Goal: Navigation & Orientation: Find specific page/section

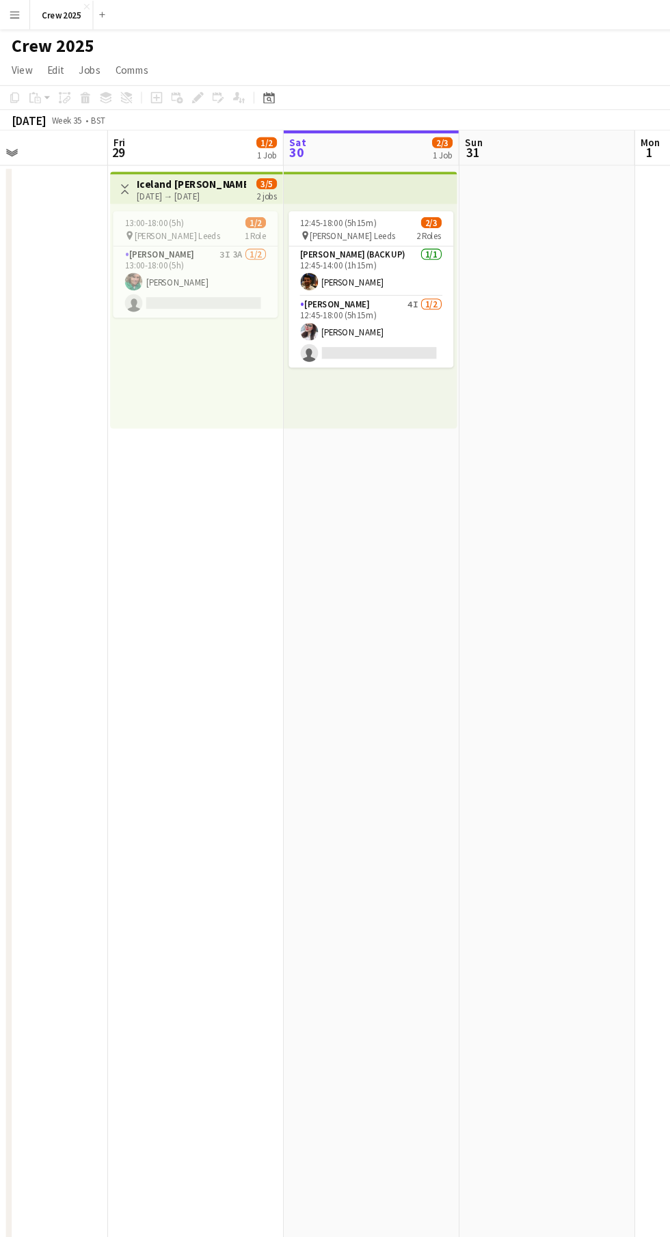
scroll to position [0, 295]
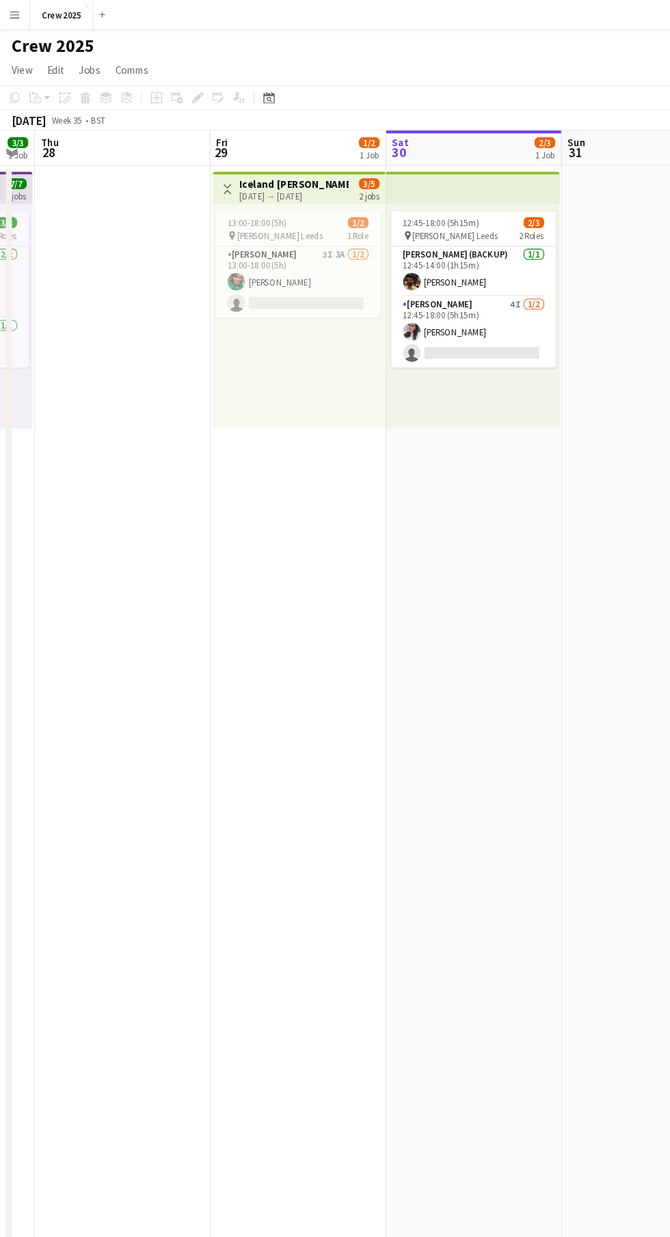
click at [25, 38] on h1 "Crew 2025" at bounding box center [49, 43] width 77 height 20
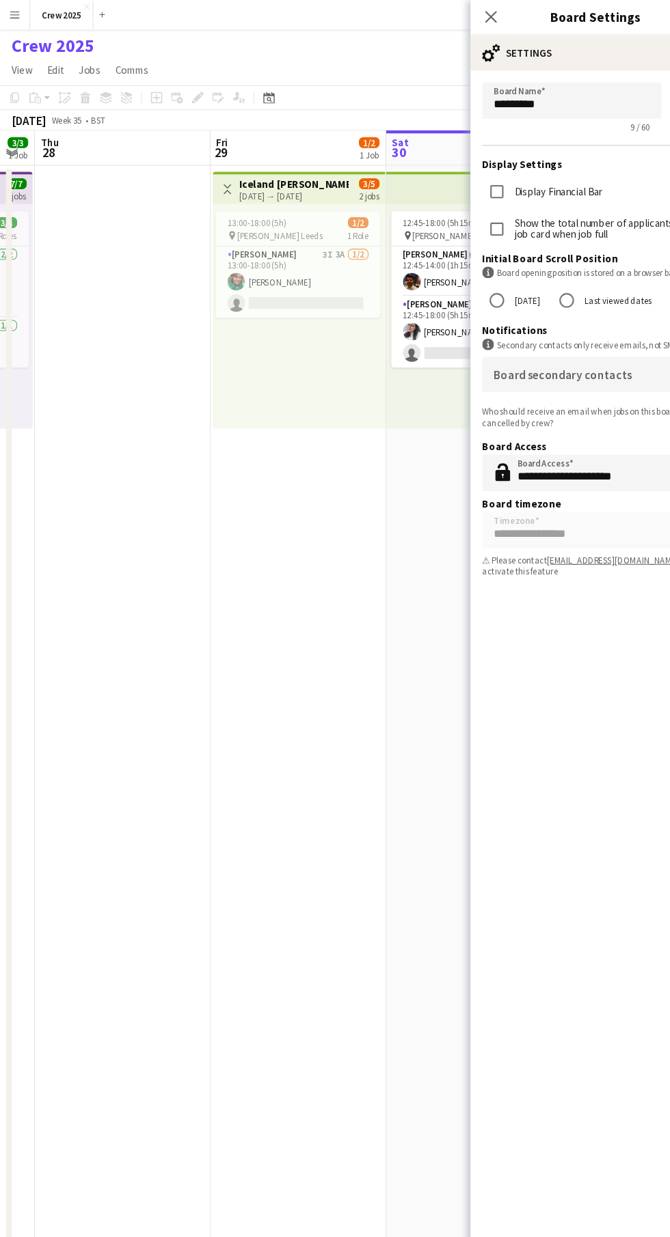
click at [14, 14] on app-icon "Menu" at bounding box center [13, 13] width 11 height 11
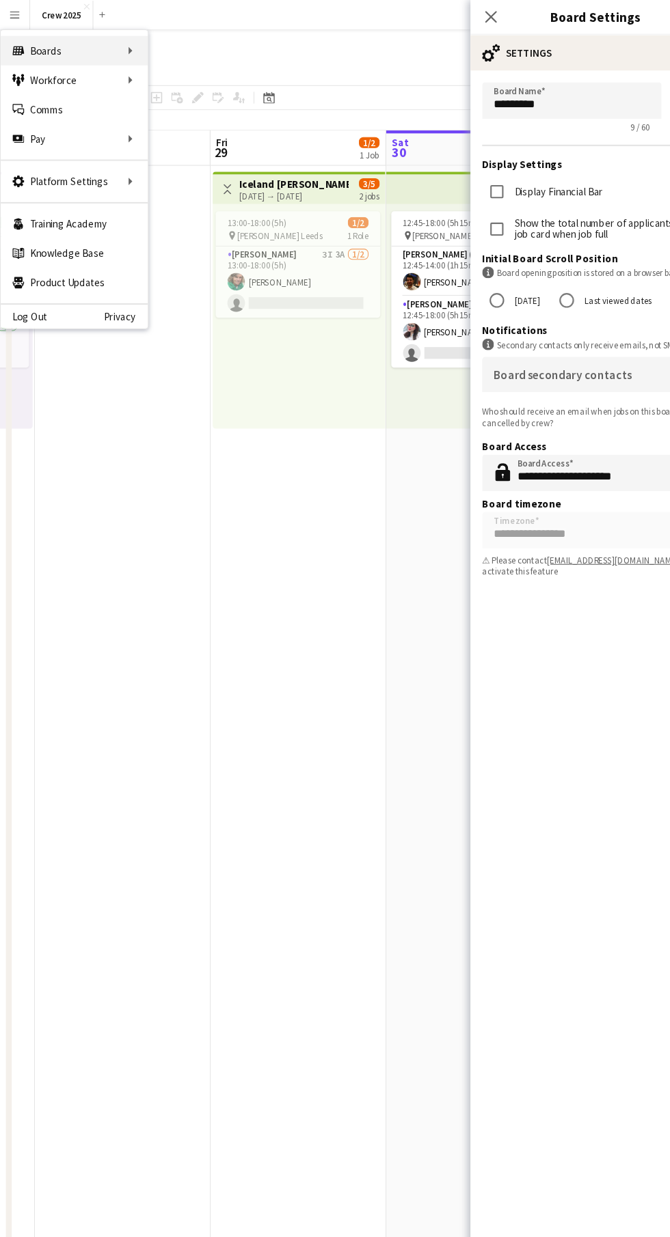
click at [87, 48] on div "Boards Boards" at bounding box center [69, 46] width 137 height 27
click at [223, 51] on link "Boards" at bounding box center [206, 46] width 137 height 27
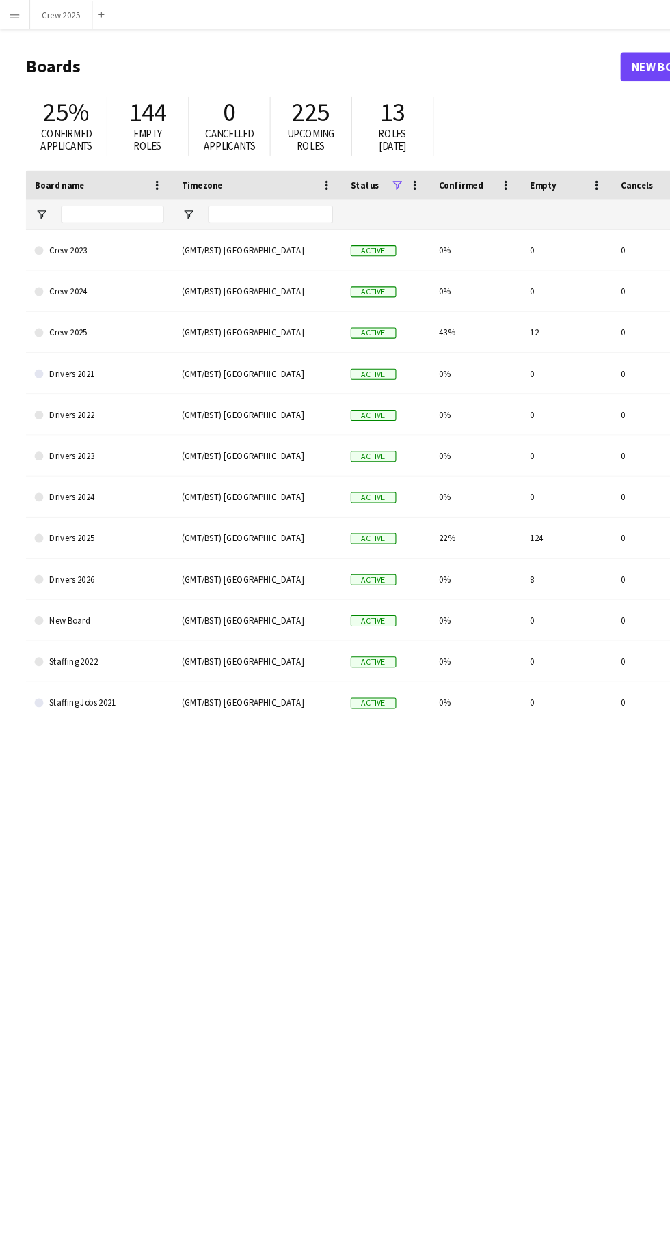
click at [120, 509] on link "Drivers 2025" at bounding box center [92, 501] width 120 height 38
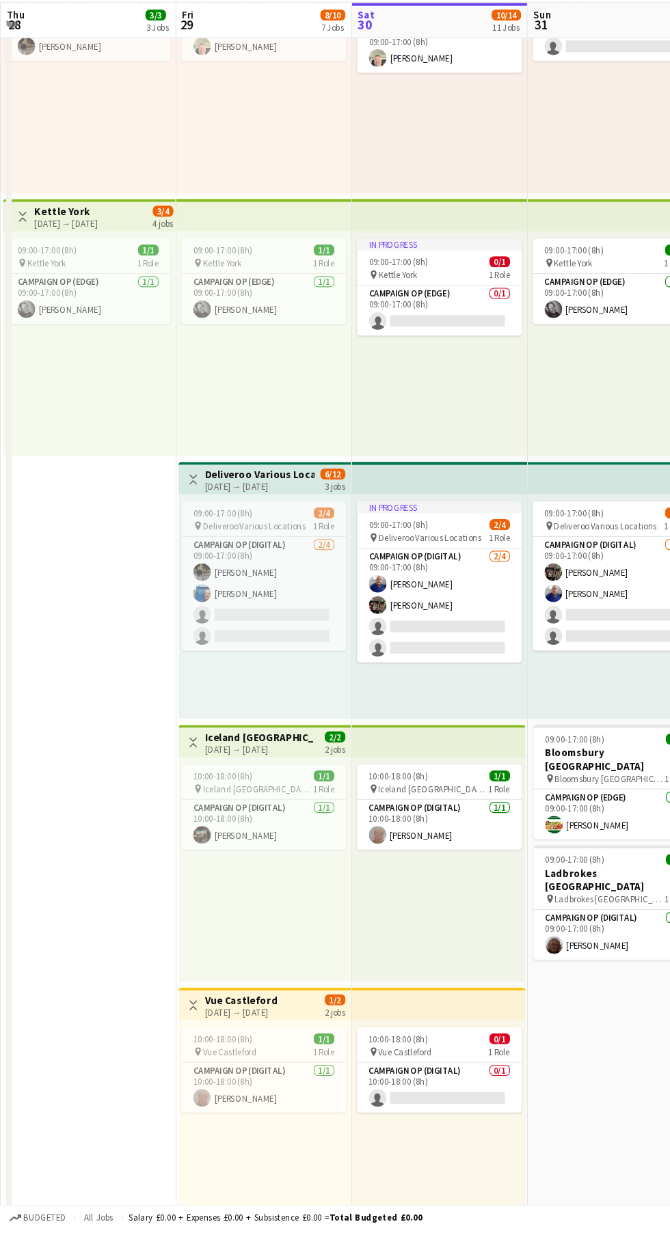
scroll to position [370, 0]
